Goal: Check status: Check status

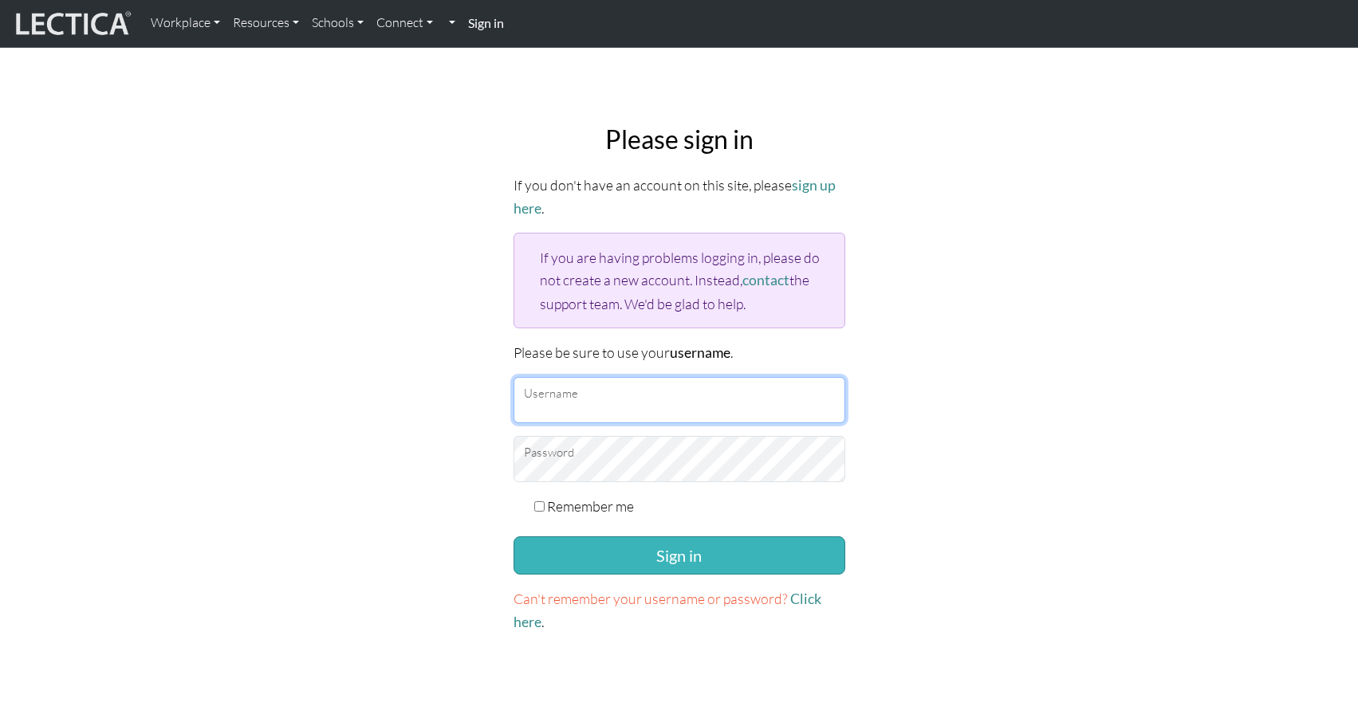
type input "[EMAIL_ADDRESS][DOMAIN_NAME]"
click at [741, 557] on button "Sign in" at bounding box center [679, 556] width 332 height 38
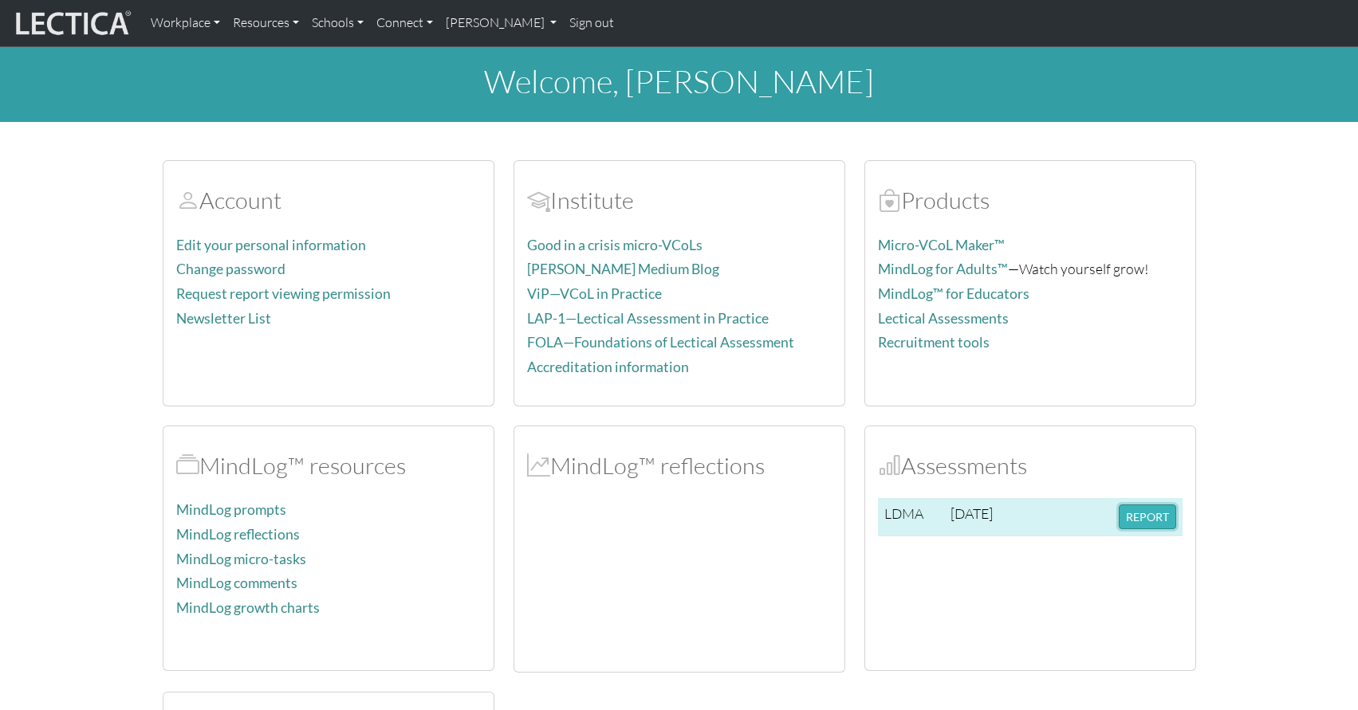
click at [1131, 514] on button "REPORT" at bounding box center [1147, 517] width 57 height 25
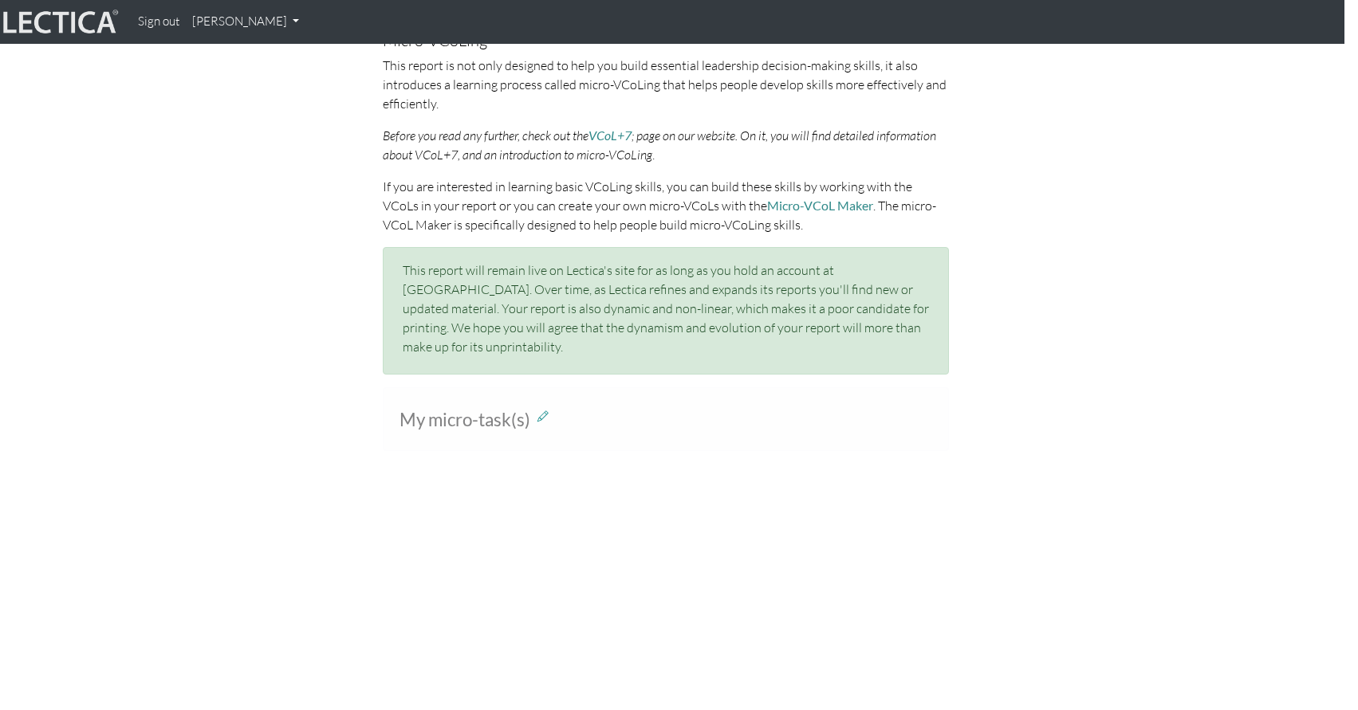
scroll to position [1038, 14]
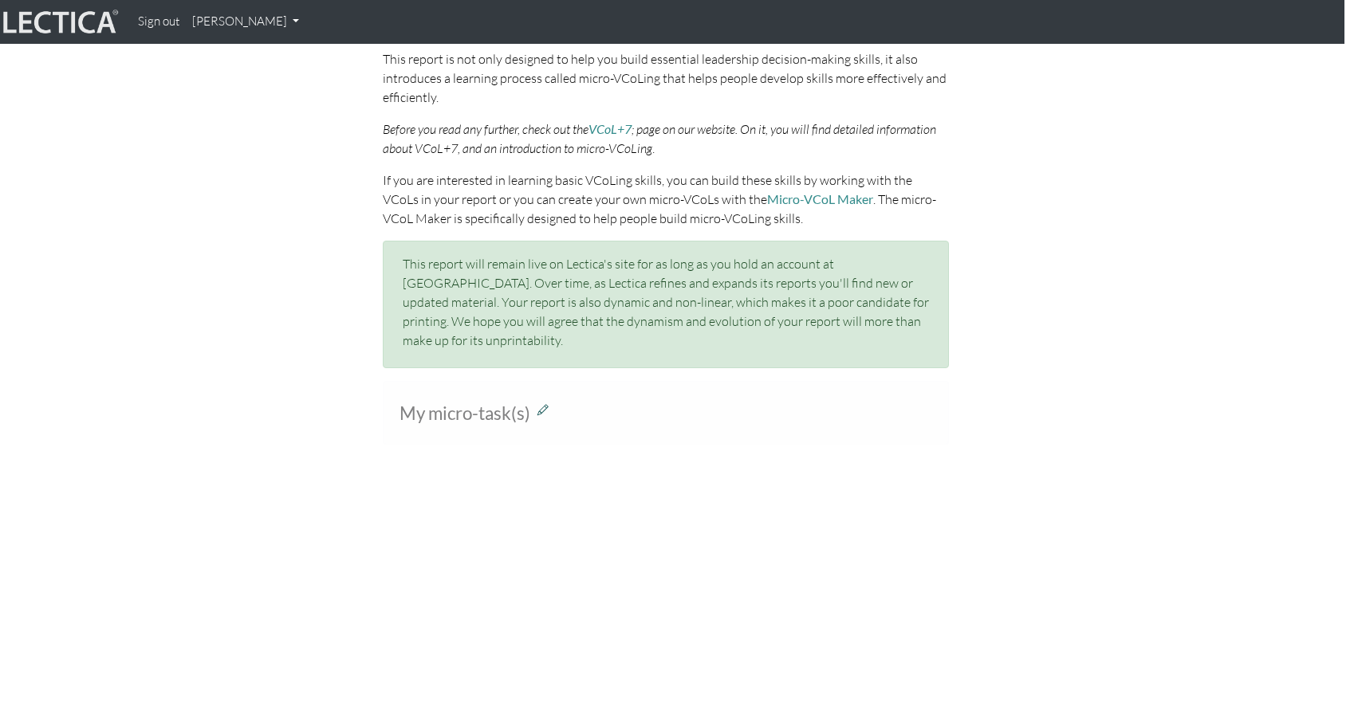
click at [544, 403] on icon at bounding box center [542, 410] width 11 height 14
click at [268, 393] on div "My micro-task(s) Rich Text Editor Paragraph Bold Italic Underline Strikethrough…" at bounding box center [665, 496] width 909 height 230
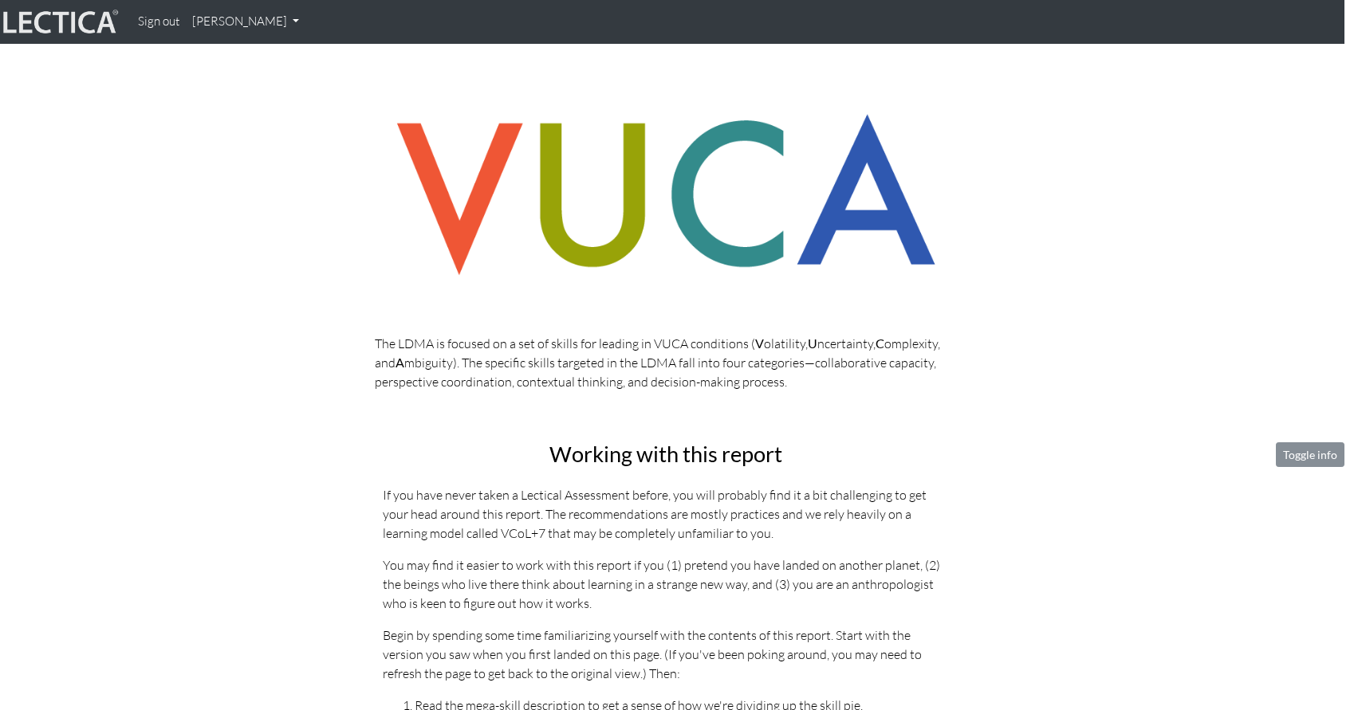
scroll to position [262, 14]
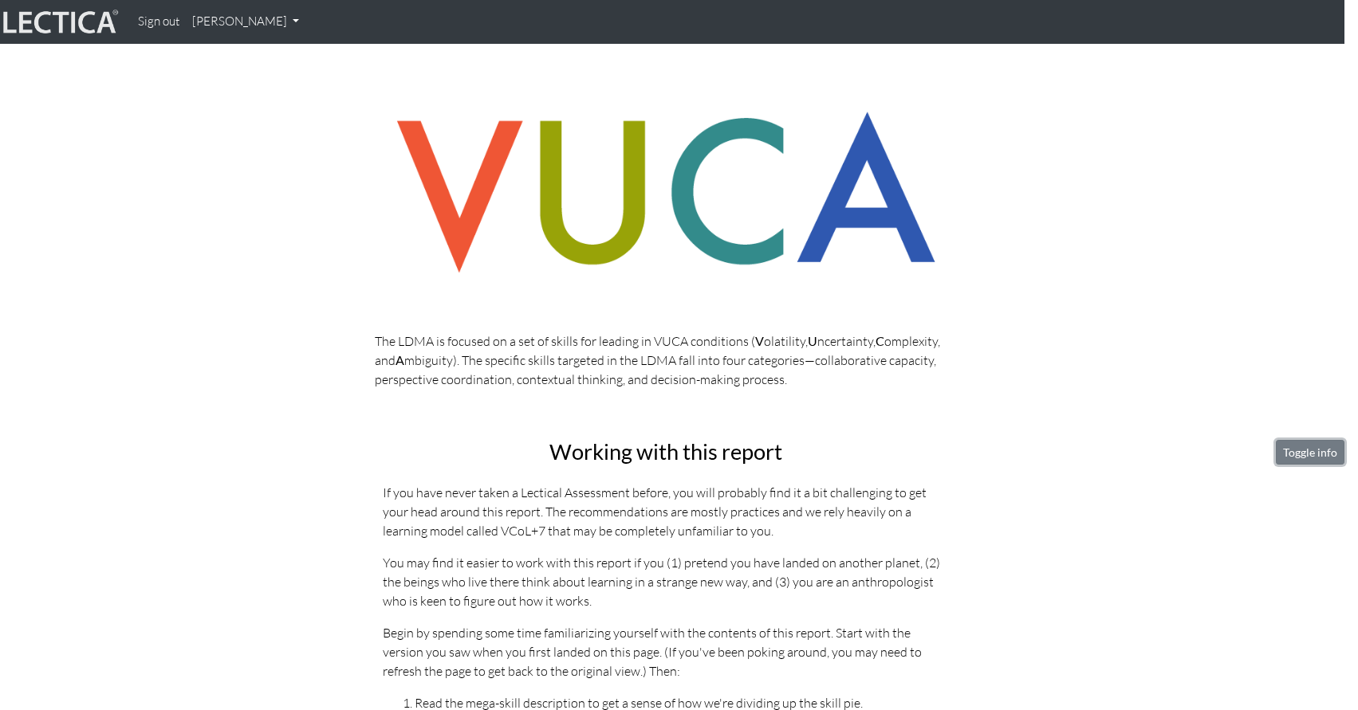
click at [1301, 458] on button "Toggle info" at bounding box center [1310, 452] width 69 height 25
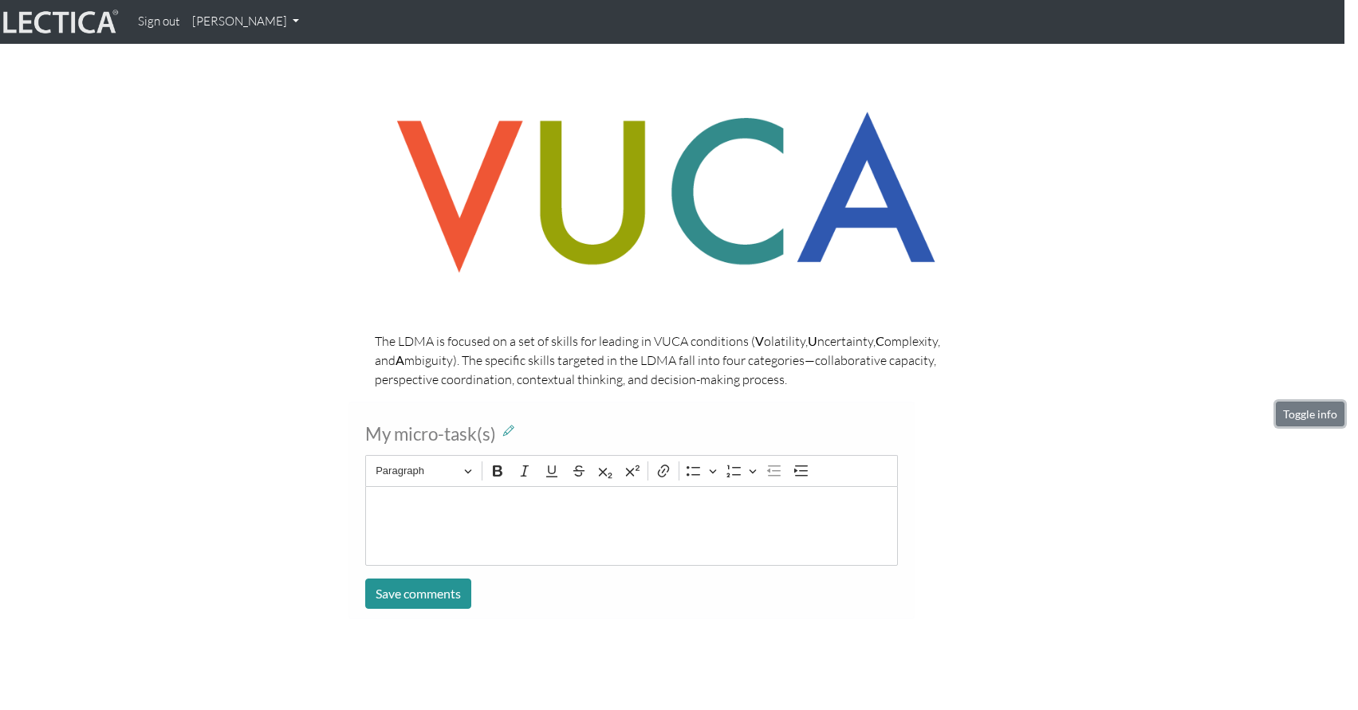
click at [1304, 410] on button "Toggle info" at bounding box center [1310, 414] width 69 height 25
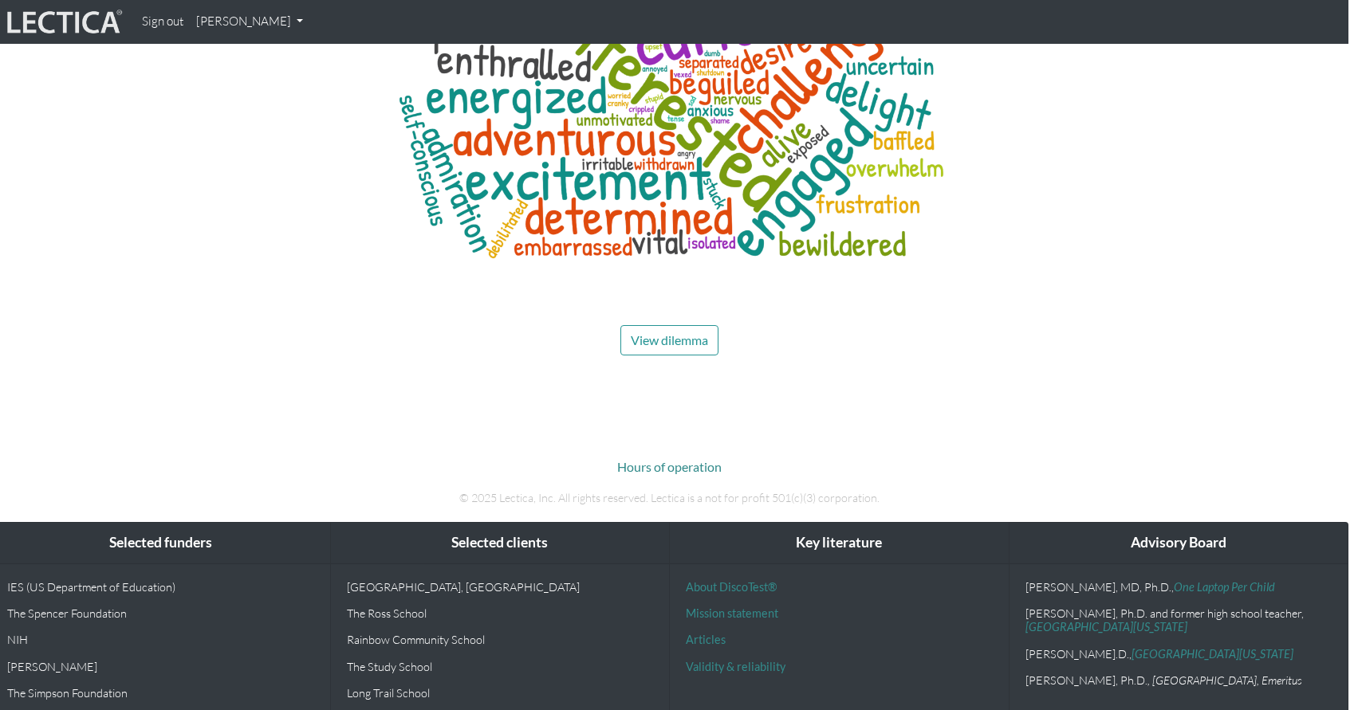
scroll to position [7722, 10]
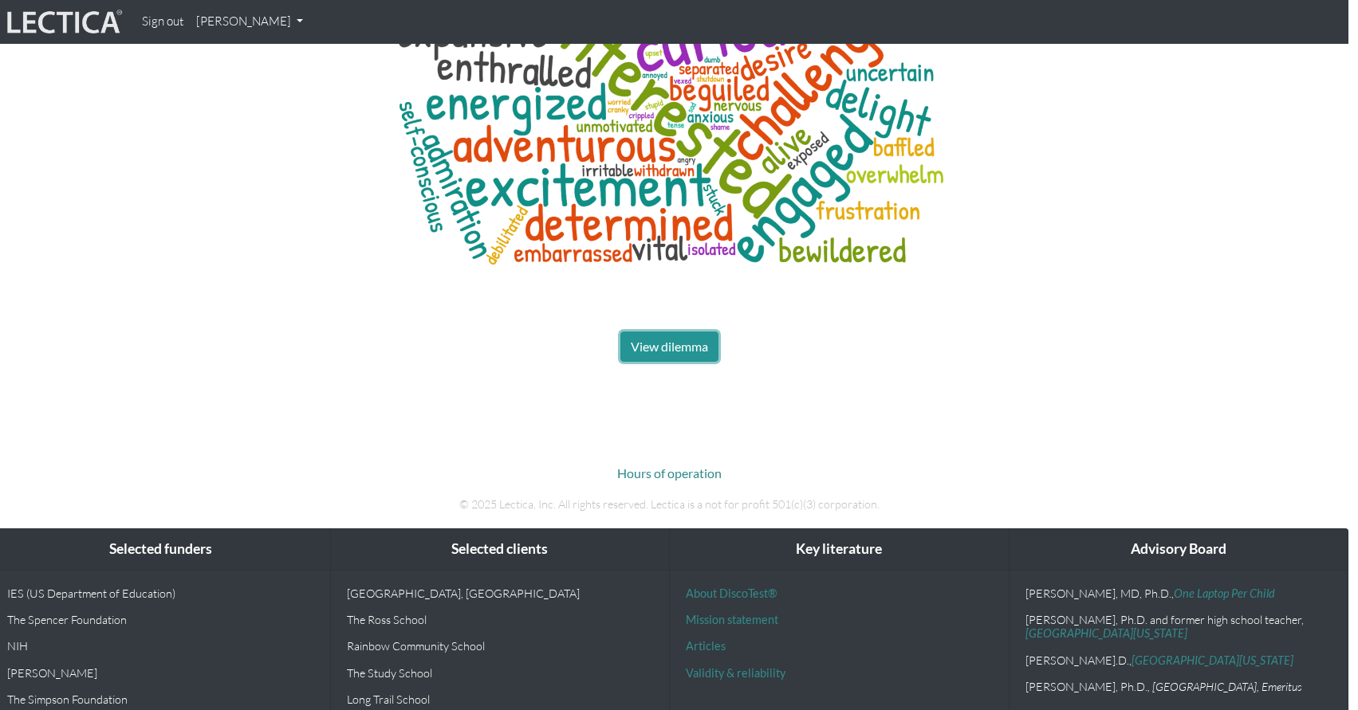
click at [658, 332] on button "View dilemma" at bounding box center [669, 347] width 98 height 30
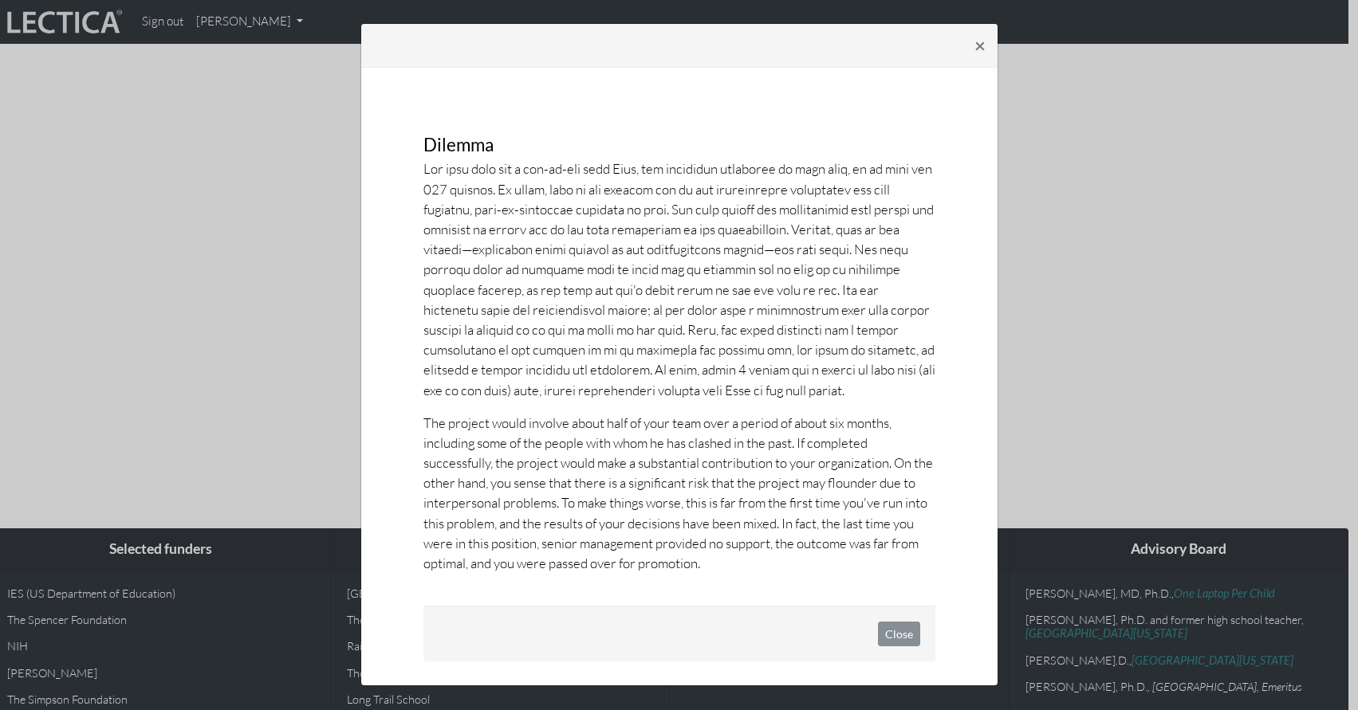
scroll to position [0, 0]
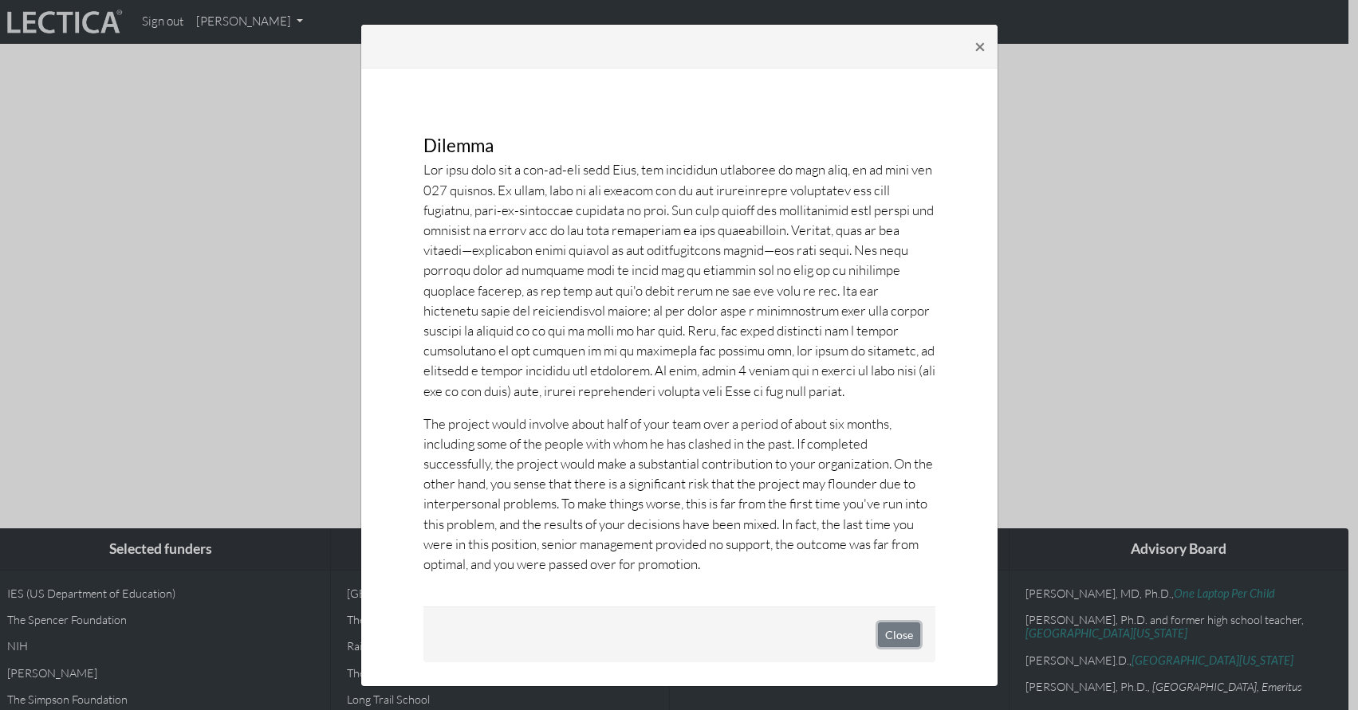
click at [904, 630] on button "Close" at bounding box center [899, 635] width 42 height 25
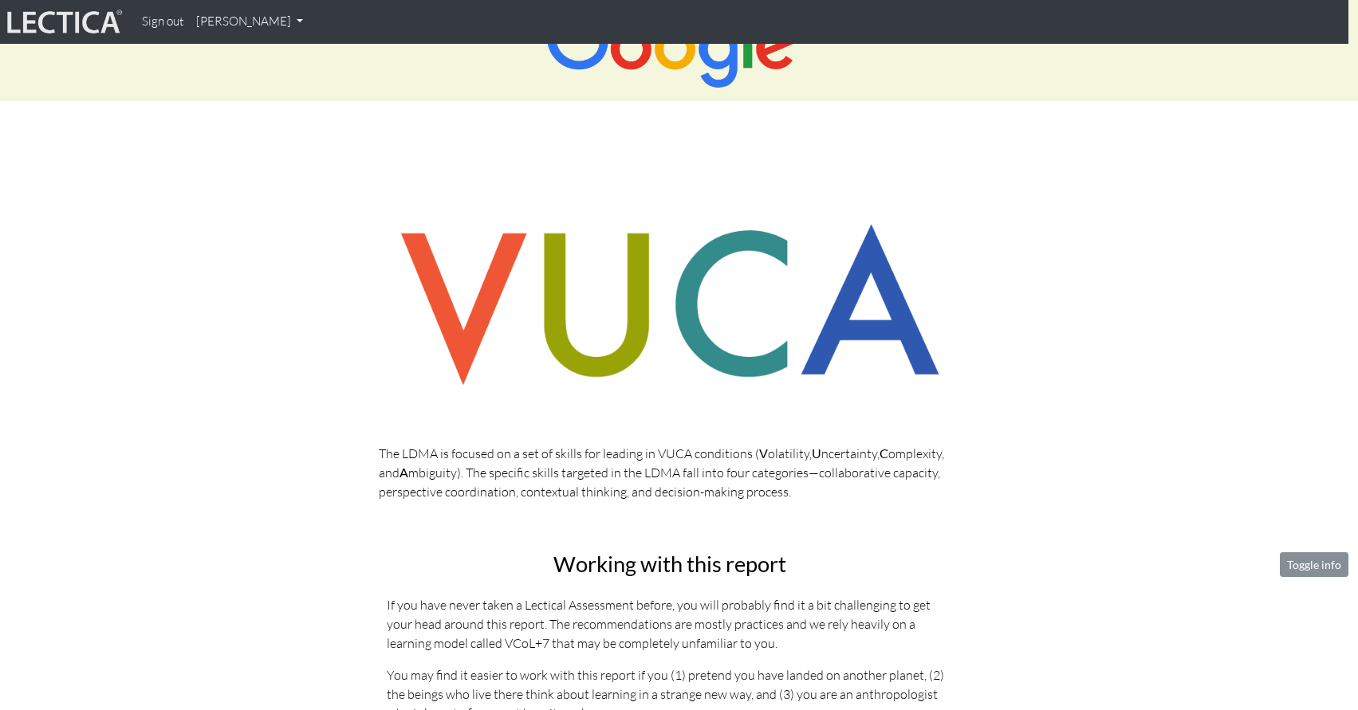
scroll to position [0, 10]
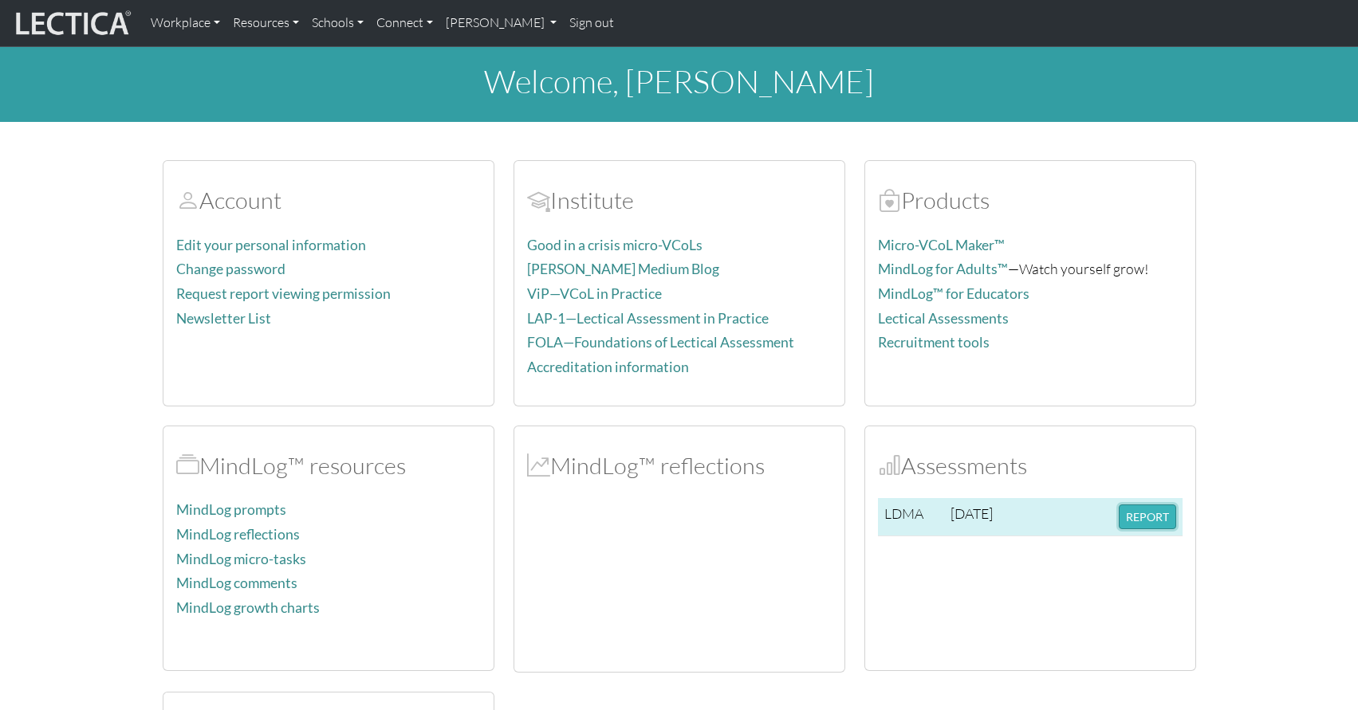
click at [1150, 507] on button "REPORT" at bounding box center [1147, 517] width 57 height 25
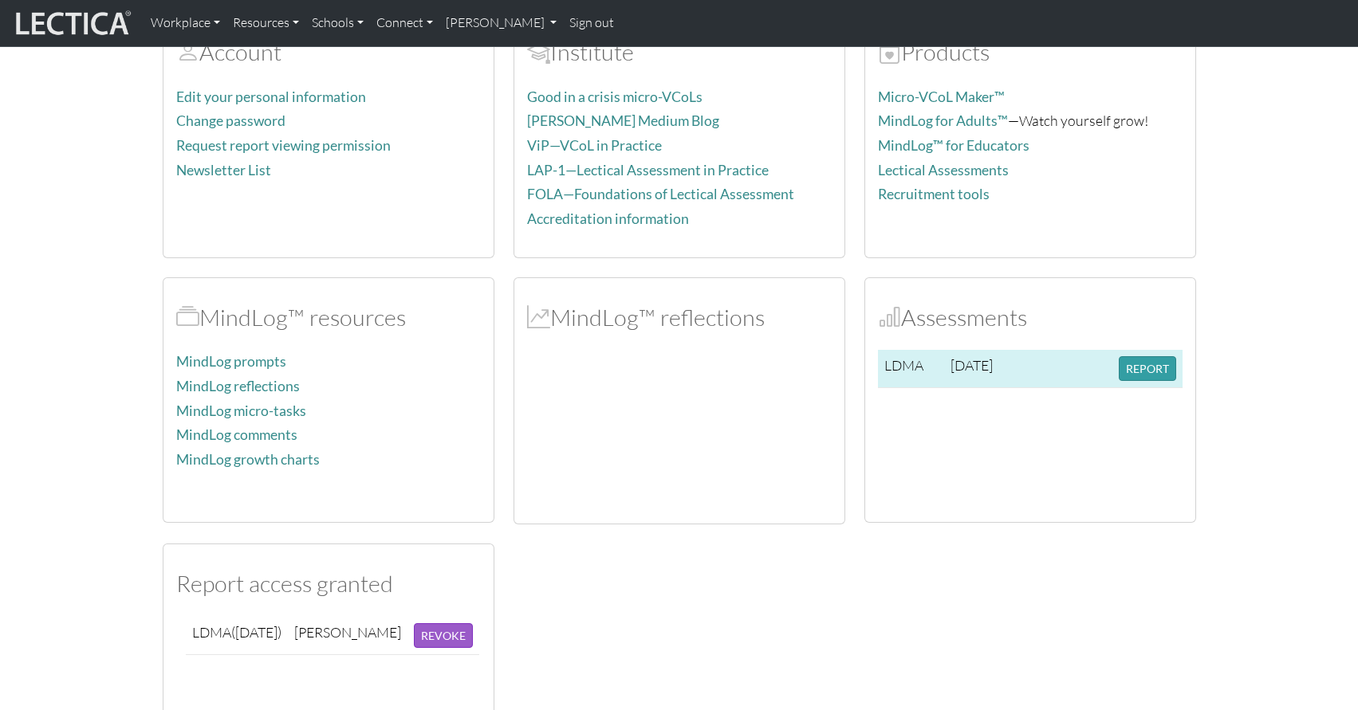
scroll to position [144, 0]
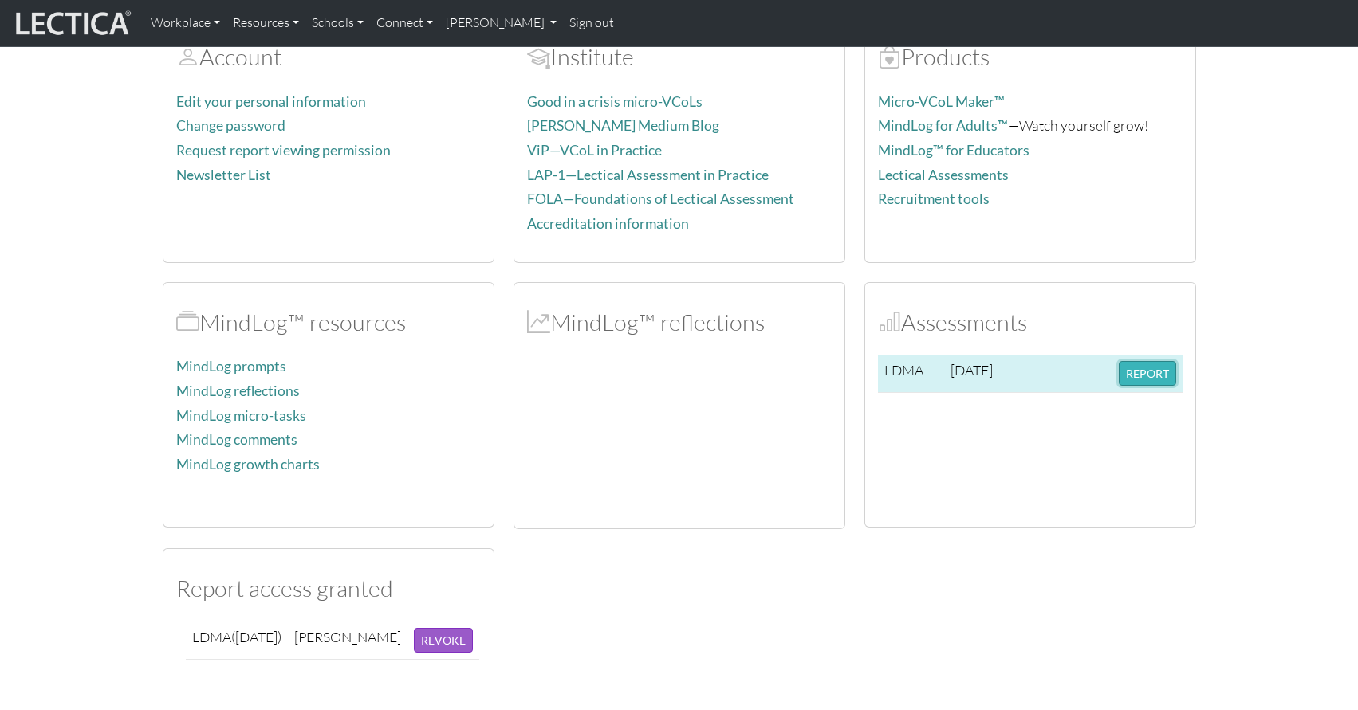
click at [1157, 370] on button "REPORT" at bounding box center [1147, 373] width 57 height 25
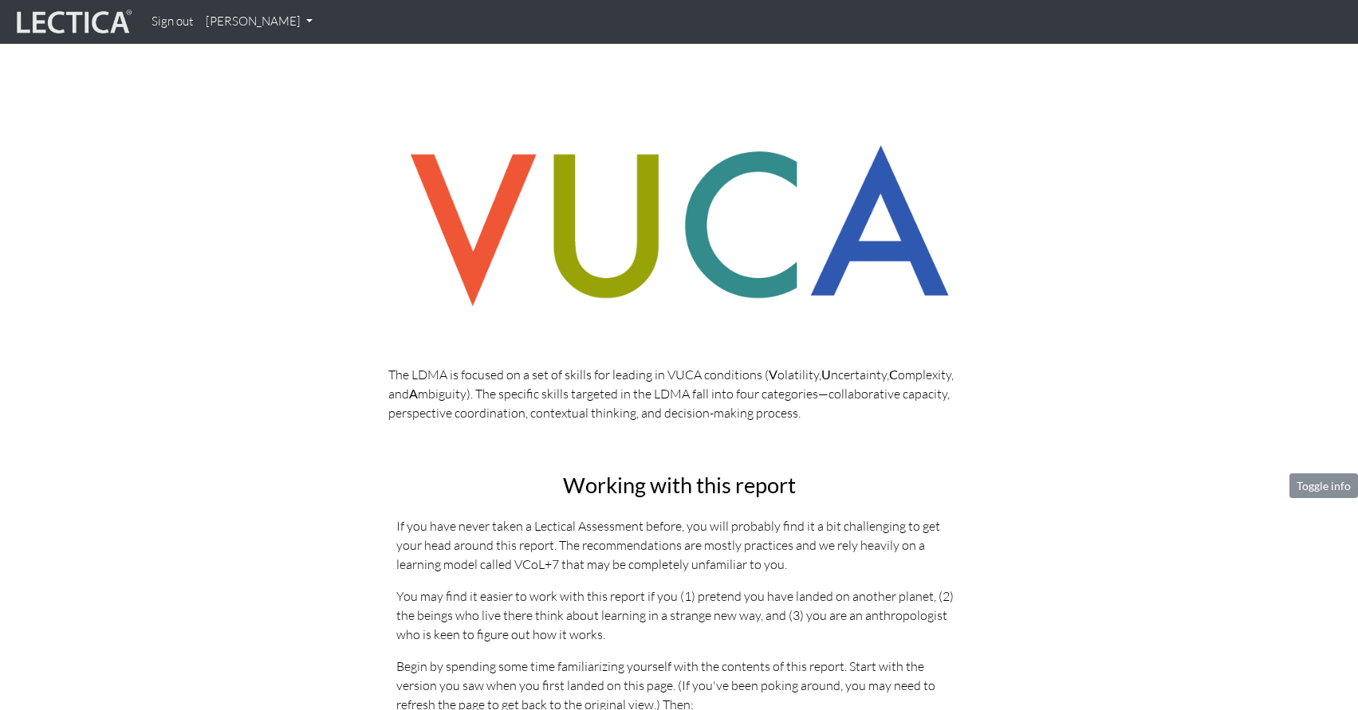
scroll to position [252, 0]
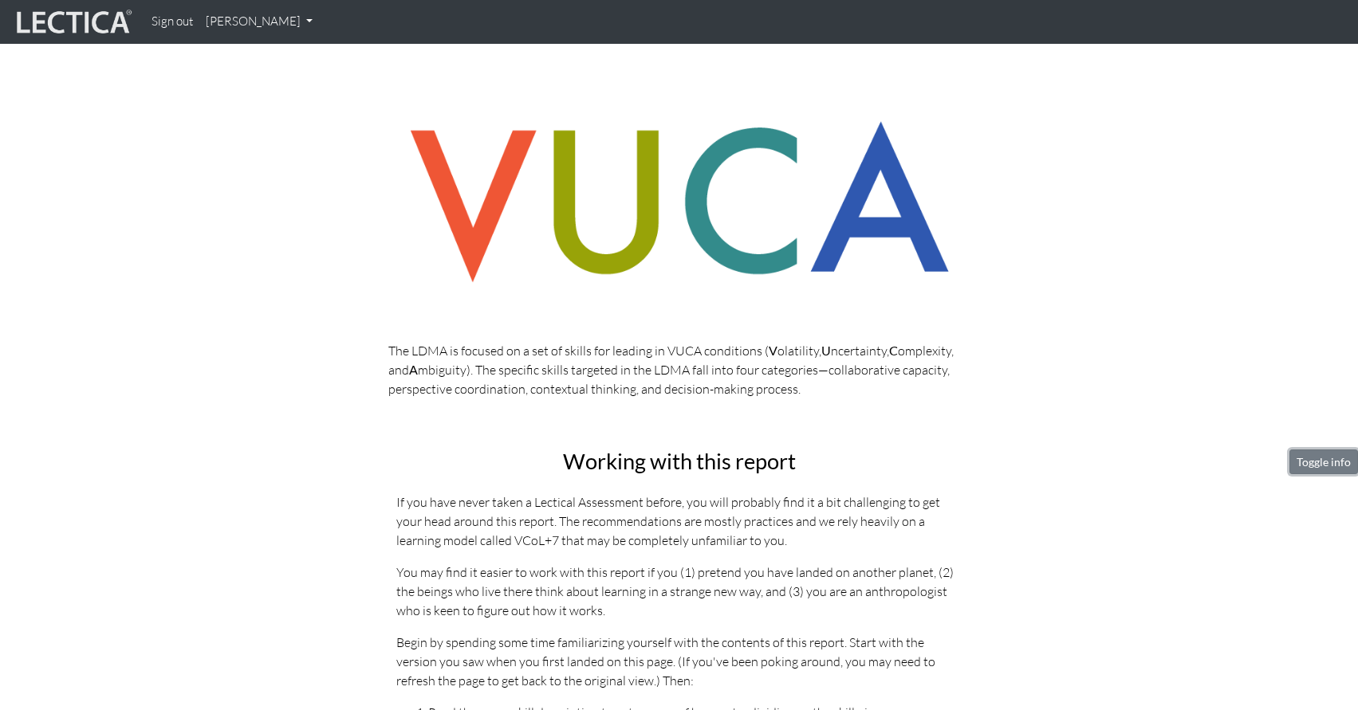
click at [1325, 460] on button "Toggle info" at bounding box center [1323, 462] width 69 height 25
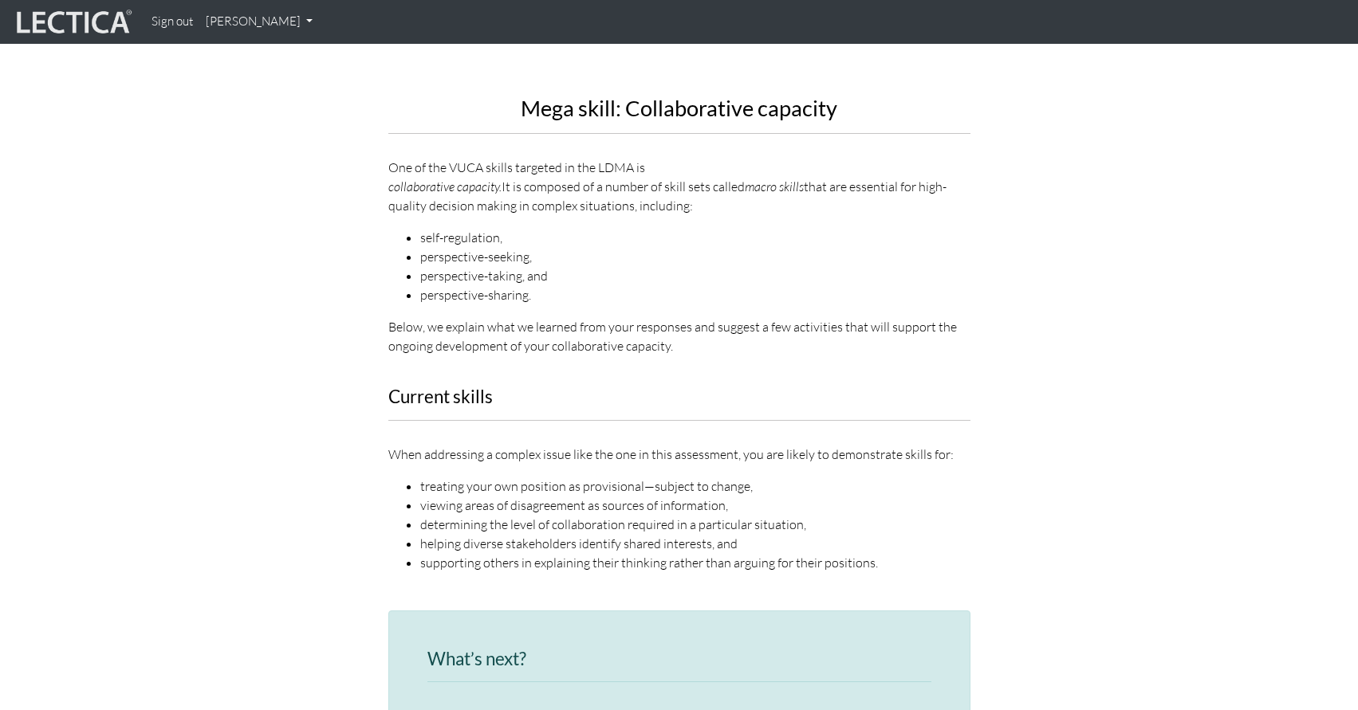
scroll to position [1129, 0]
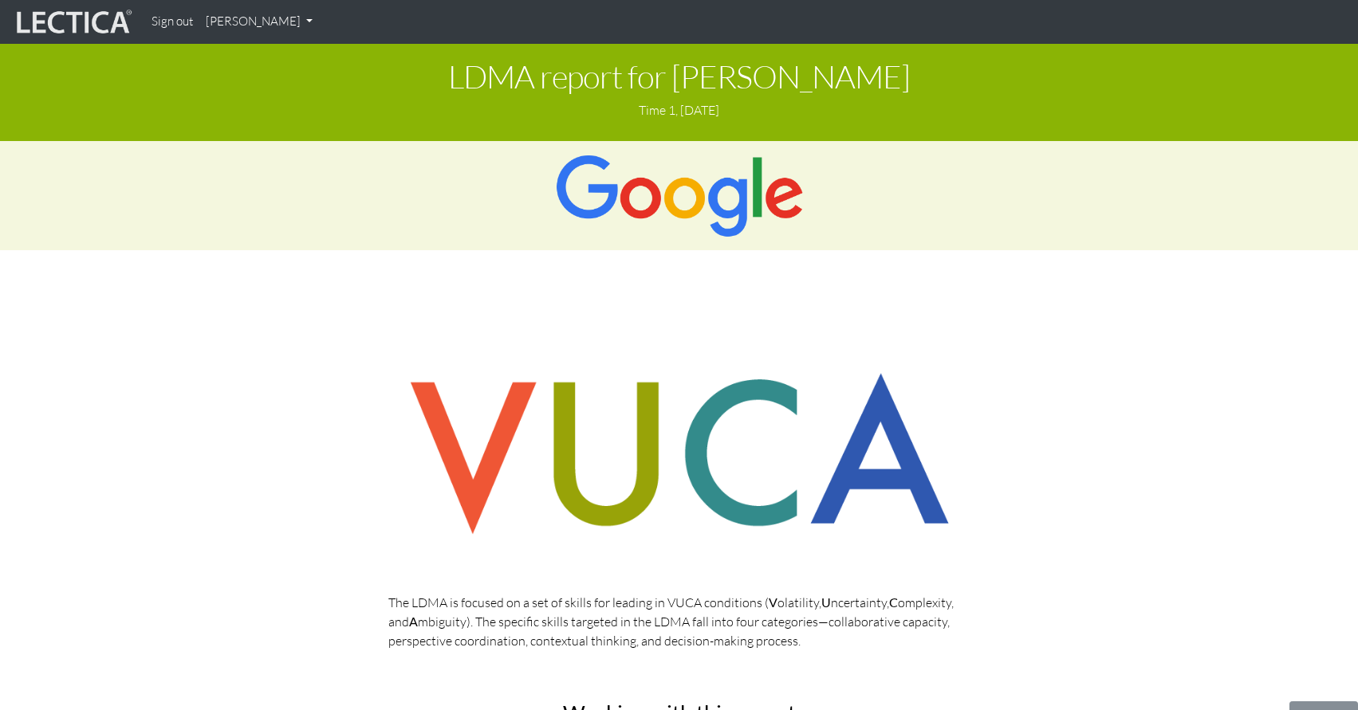
click at [171, 22] on link "Sign out" at bounding box center [172, 21] width 54 height 31
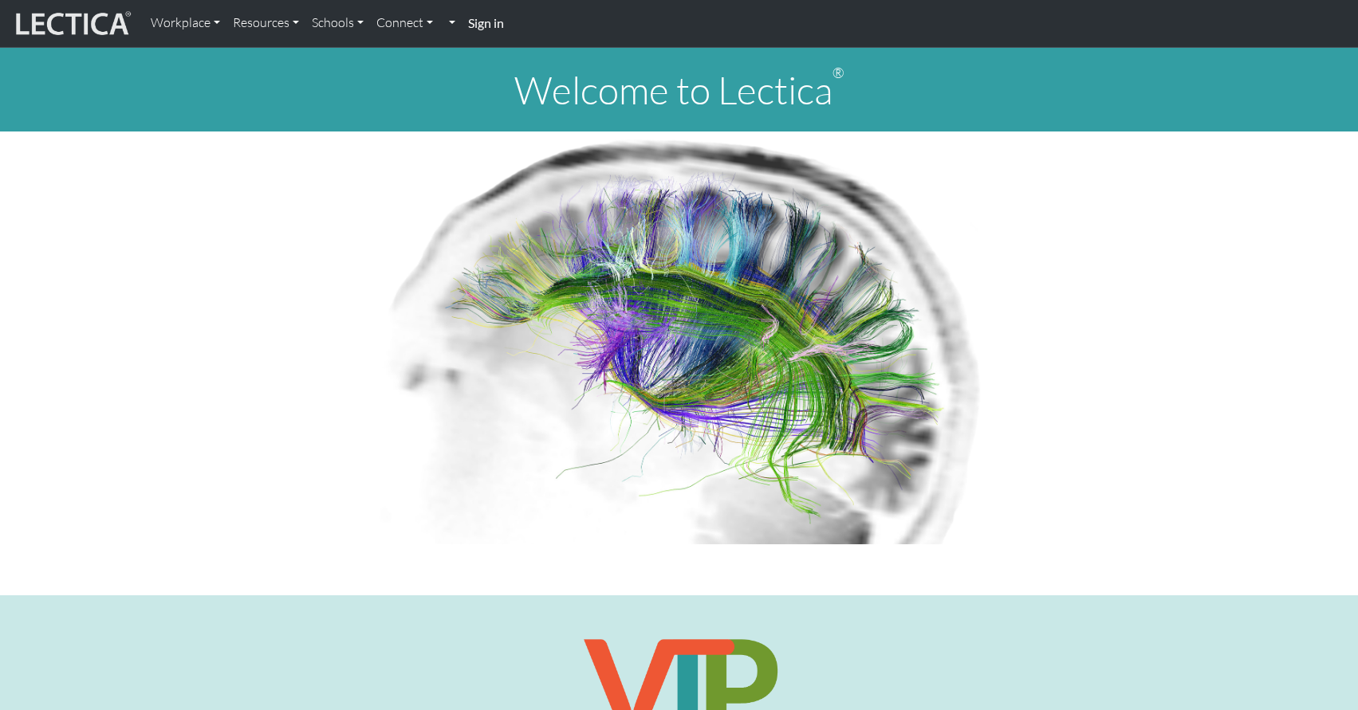
click at [491, 19] on strong "Sign in" at bounding box center [486, 22] width 36 height 15
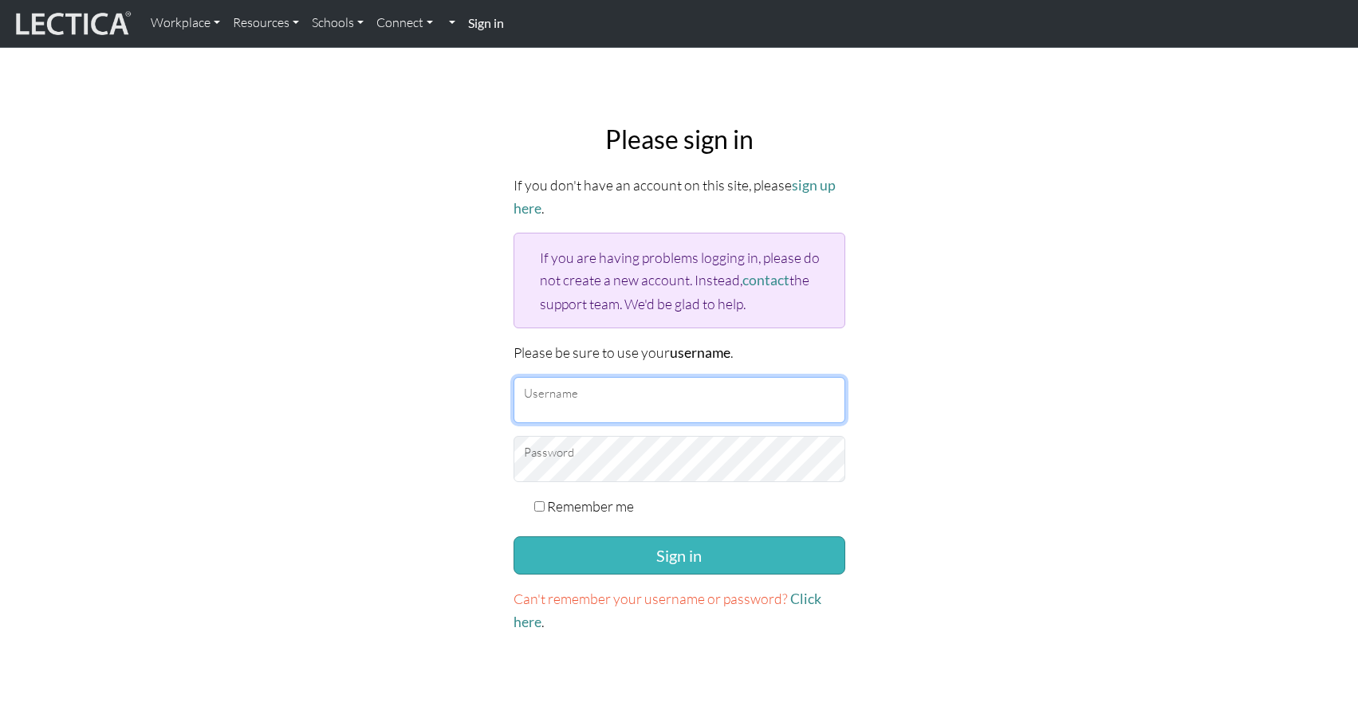
type input "limoryoeli@google.com"
click at [649, 550] on button "Sign in" at bounding box center [679, 556] width 332 height 38
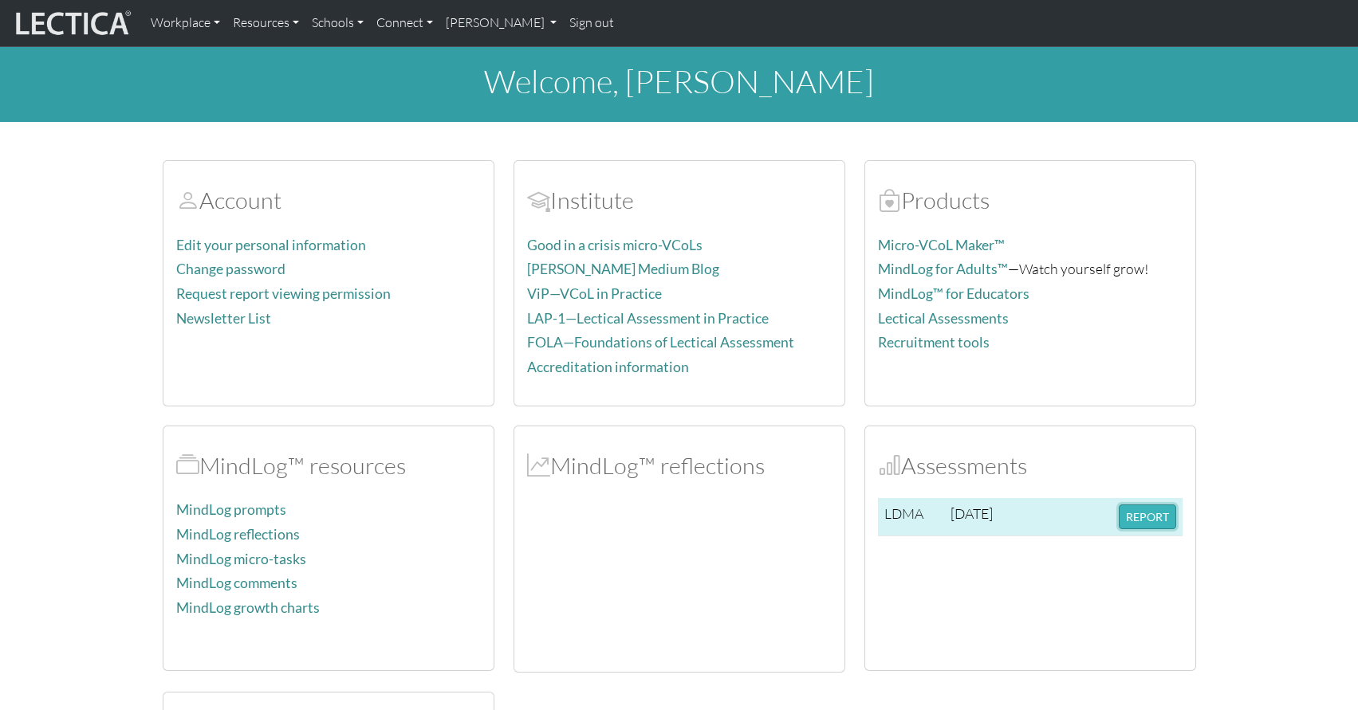
click at [1127, 513] on button "REPORT" at bounding box center [1147, 517] width 57 height 25
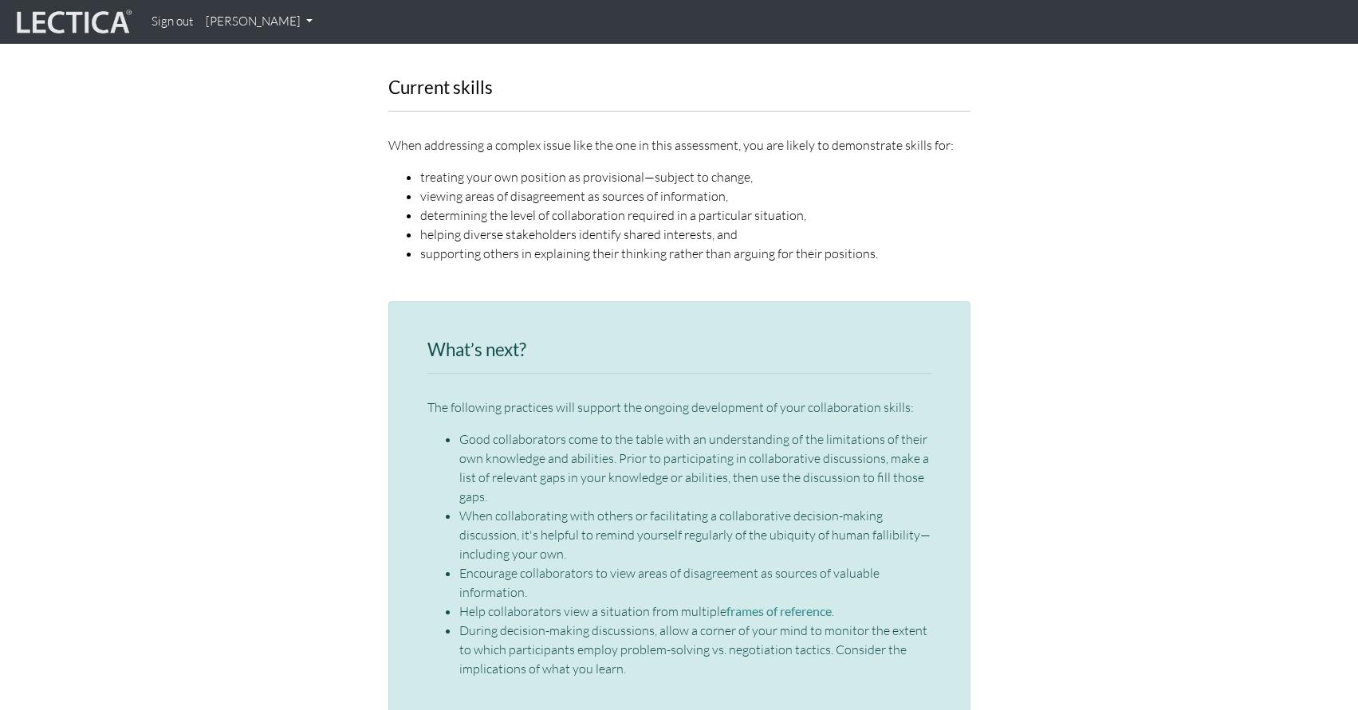
scroll to position [2183, 0]
